Goal: Transaction & Acquisition: Purchase product/service

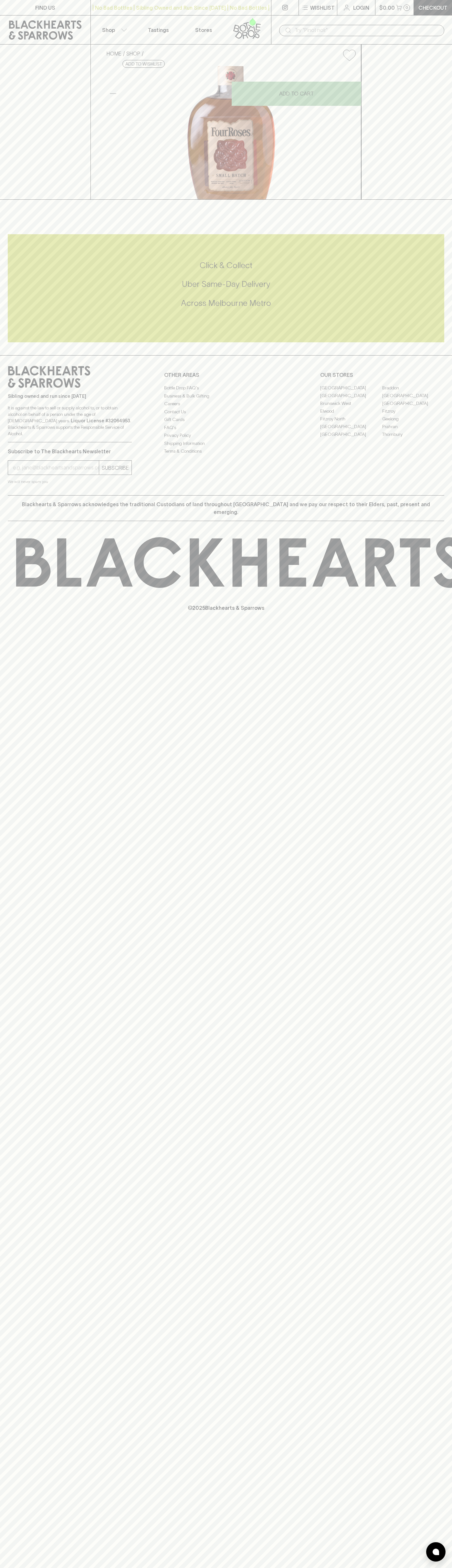
click at [437, 29] on input "text" at bounding box center [366, 30] width 144 height 10
click at [448, 989] on div "FIND US | No Bad Bottles | Sibling Owned and Run Since [DATE] | No Bad Bottles …" at bounding box center [226, 784] width 452 height 1568
click at [155, 1567] on html "FIND US | No Bad Bottles | Sibling Owned and Run Since [DATE] | No Bad Bottles …" at bounding box center [226, 784] width 452 height 1568
click at [13, 1444] on div "FIND US | No Bad Bottles | Sibling Owned and Run Since [DATE] | No Bad Bottles …" at bounding box center [226, 784] width 452 height 1568
